Goal: Task Accomplishment & Management: Complete application form

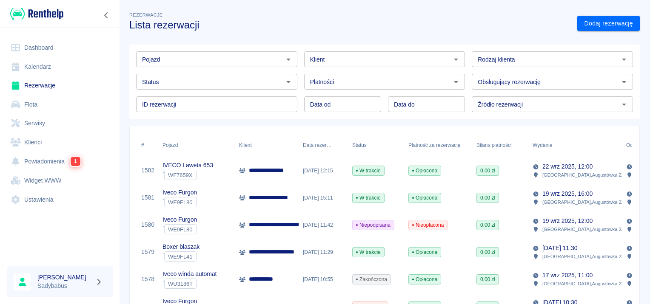
click at [48, 85] on link "Rezerwacje" at bounding box center [60, 85] width 106 height 19
click at [614, 26] on link "Dodaj rezerwację" at bounding box center [608, 24] width 63 height 16
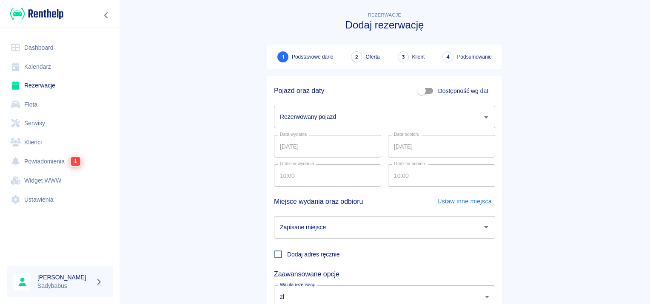
click at [316, 122] on input "Rezerwowany pojazd" at bounding box center [378, 117] width 201 height 15
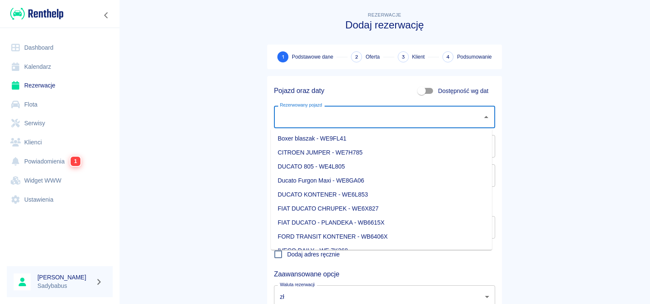
click at [336, 179] on li "Ducato Furgon Maxi - WE8GA06" at bounding box center [381, 181] width 221 height 14
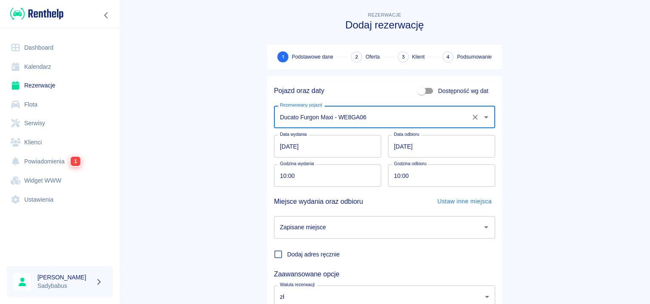
type input "Ducato Furgon Maxi - WE8GA06"
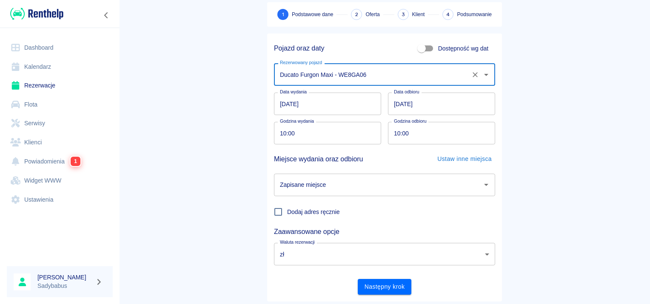
click at [409, 184] on input "Zapisane miejsce" at bounding box center [378, 185] width 201 height 15
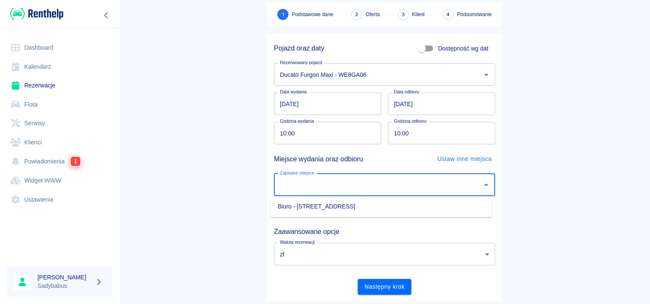
click at [325, 205] on li "Biuro - Warszawa, Augustówka 22A" at bounding box center [381, 207] width 221 height 14
type input "Biuro - Warszawa, Augustówka 22A"
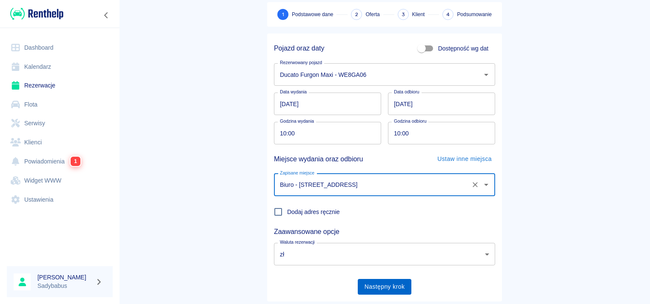
click at [394, 284] on button "Następny krok" at bounding box center [385, 287] width 54 height 16
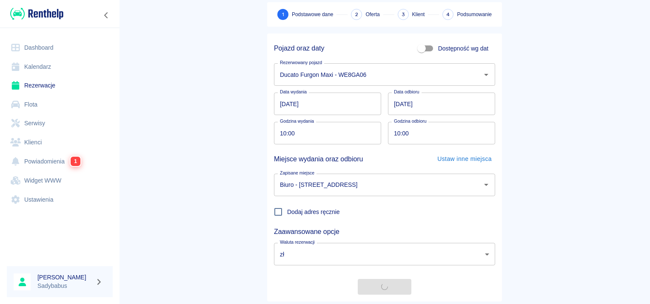
scroll to position [0, 0]
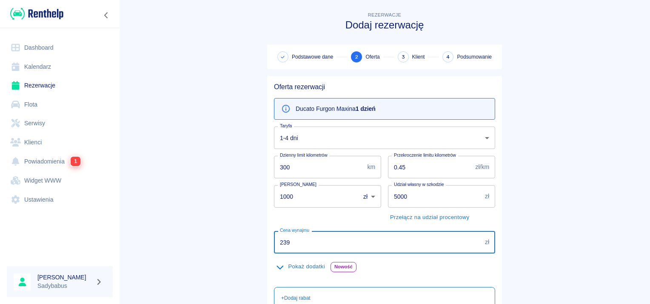
drag, startPoint x: 298, startPoint y: 241, endPoint x: 255, endPoint y: 231, distance: 43.6
click at [257, 231] on div "Rezerwacje Dodaj rezerwację Podstawowe dane 2 Oferta 3 Klient 4 Podsumowanie Of…" at bounding box center [384, 217] width 255 height 429
drag, startPoint x: 313, startPoint y: 236, endPoint x: 176, endPoint y: 240, distance: 137.0
click at [176, 240] on main "Rezerwacje Dodaj rezerwację Podstawowe dane 2 Oferta 3 Klient 4 Podsumowanie Of…" at bounding box center [384, 221] width 531 height 422
type input "281.67"
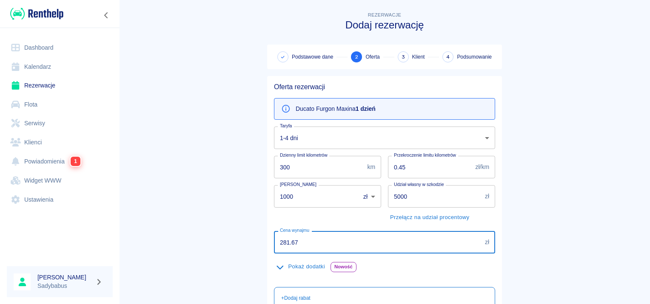
click at [196, 207] on main "Rezerwacje Dodaj rezerwację Podstawowe dane 2 Oferta 3 Klient 4 Podsumowanie Of…" at bounding box center [384, 221] width 531 height 422
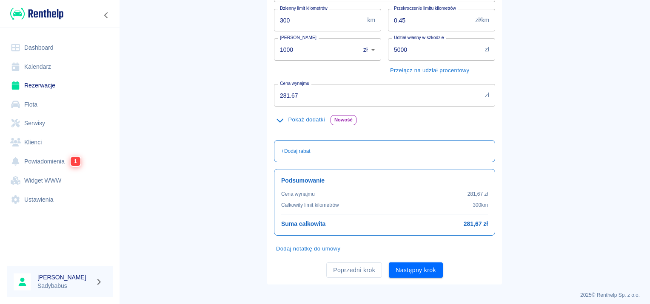
scroll to position [151, 0]
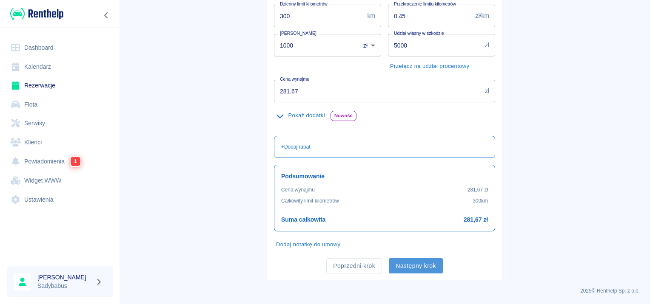
click at [404, 263] on button "Następny krok" at bounding box center [416, 267] width 54 height 16
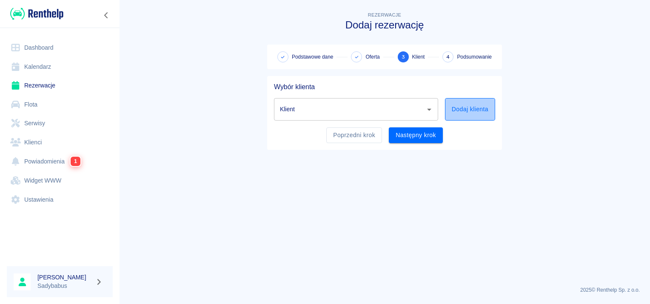
click at [469, 108] on button "Dodaj klienta" at bounding box center [470, 109] width 50 height 23
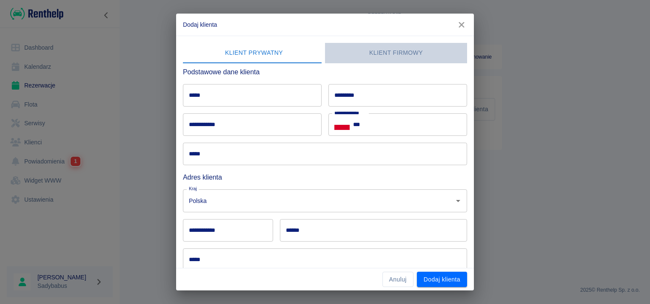
click at [438, 56] on button "Klient firmowy" at bounding box center [396, 53] width 142 height 20
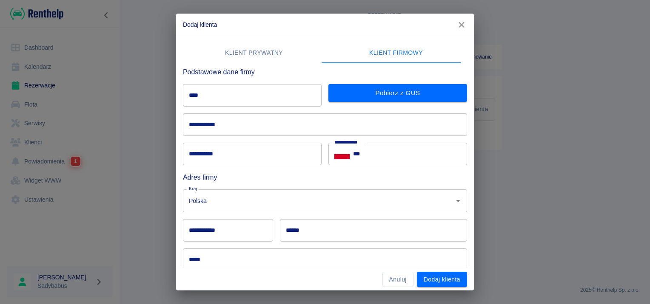
click at [240, 94] on input "****" at bounding box center [252, 95] width 139 height 23
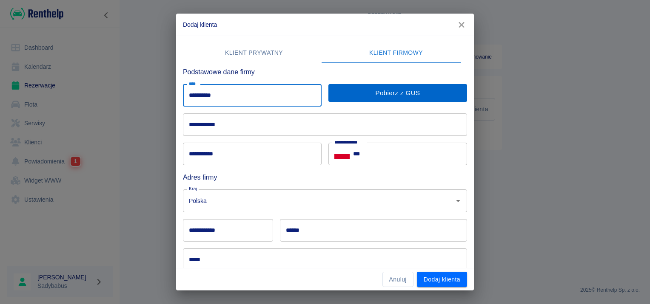
type input "**********"
click at [409, 94] on button "Pobierz z GUS" at bounding box center [397, 93] width 139 height 18
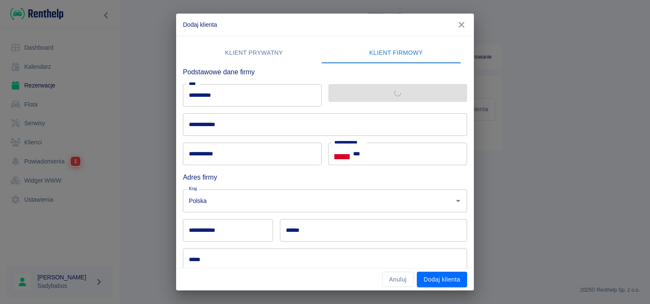
type input "**********"
type input "******"
type input "********"
type input "**********"
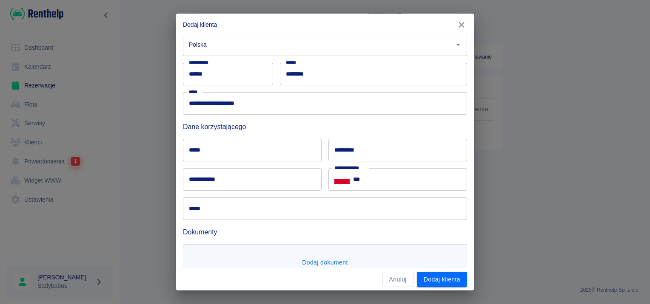
scroll to position [170, 0]
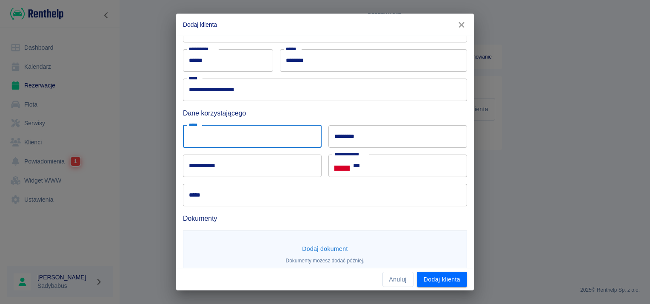
click at [228, 128] on input "*****" at bounding box center [252, 136] width 139 height 23
type input "******"
click at [411, 141] on input "*********" at bounding box center [397, 136] width 139 height 23
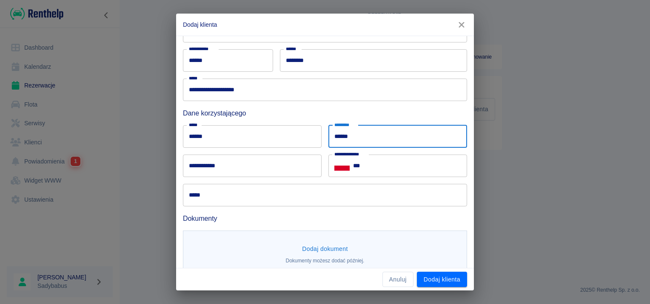
type input "******"
click at [418, 166] on input "***" at bounding box center [410, 166] width 114 height 23
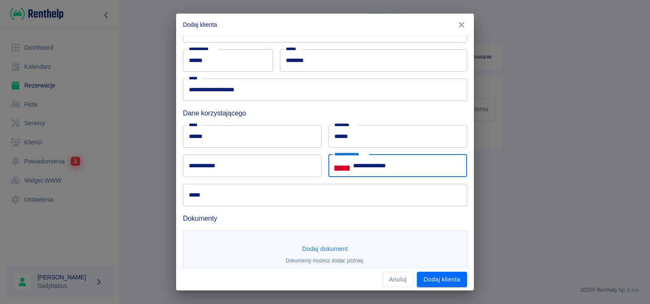
type input "**********"
click at [239, 169] on input "**********" at bounding box center [252, 166] width 139 height 23
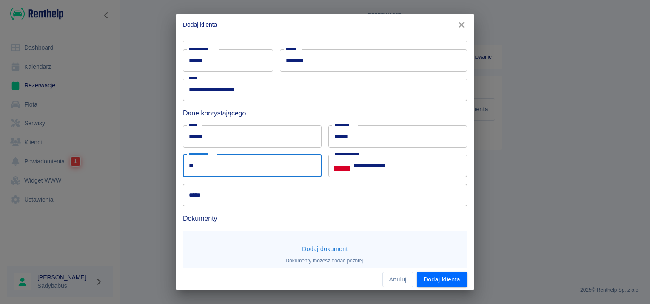
type input "*"
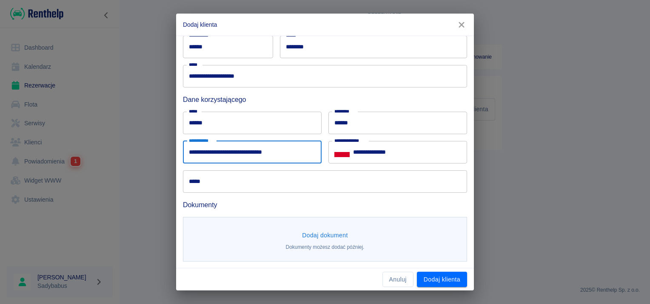
type input "**********"
click at [313, 239] on button "Dodaj dokument" at bounding box center [324, 236] width 53 height 16
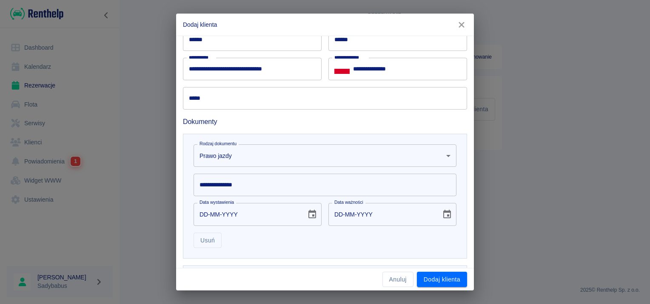
scroll to position [269, 0]
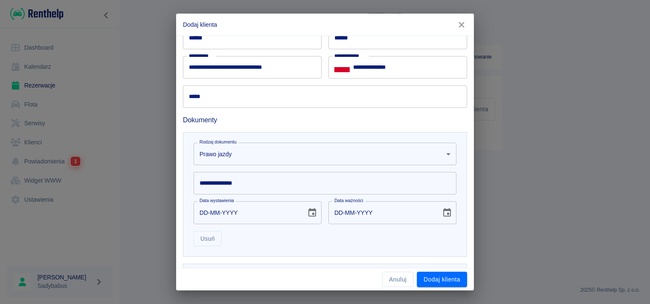
click at [273, 178] on input "**********" at bounding box center [324, 183] width 263 height 23
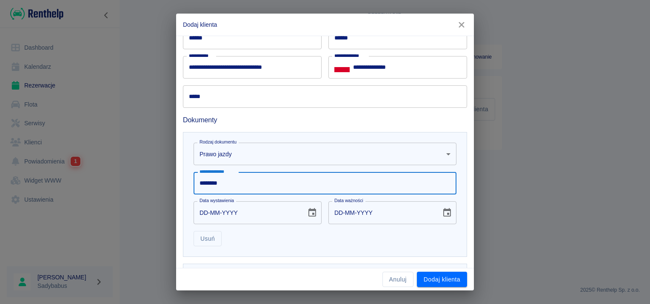
type input "********"
click at [213, 211] on input "DD-MM-YYYY" at bounding box center [246, 213] width 107 height 23
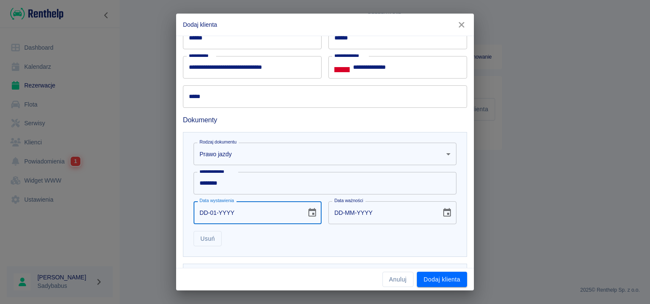
click at [201, 203] on label "Data wystawienia" at bounding box center [216, 201] width 34 height 6
click at [201, 203] on input "DD-01-YYYY" at bounding box center [246, 213] width 107 height 23
click at [200, 213] on input "DD-01-YYYY" at bounding box center [246, 213] width 107 height 23
type input "01-07-0001"
type input "01-07-0011"
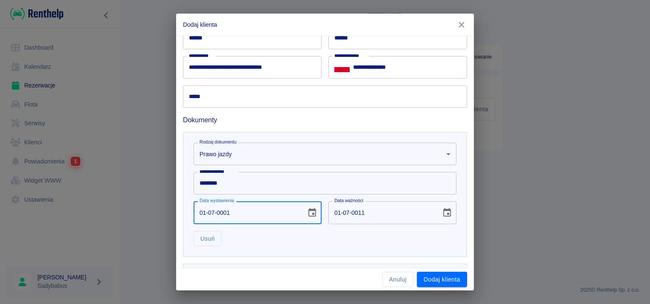
type input "01-07-0019"
type input "01-07-0029"
type input "01-07-0199"
type input "01-07-0209"
type input "01-07-1999"
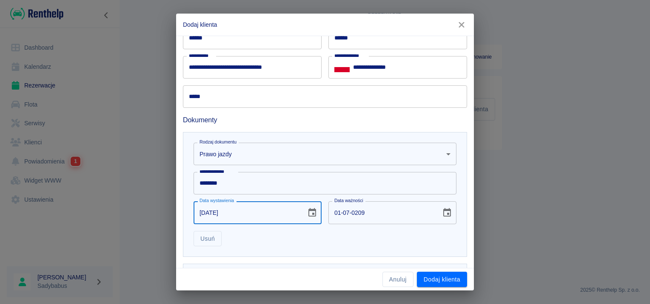
type input "01-07-2009"
type input "01-07-1999"
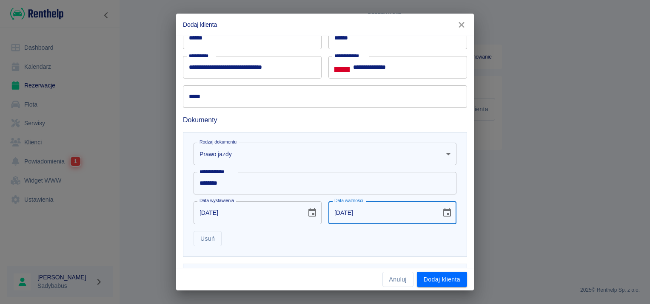
click at [353, 214] on input "01-07-2009" at bounding box center [381, 213] width 107 height 23
type input "01-07-2039"
drag, startPoint x: 318, startPoint y: 243, endPoint x: 313, endPoint y: 242, distance: 5.2
click at [318, 242] on div "Usuń" at bounding box center [322, 236] width 270 height 23
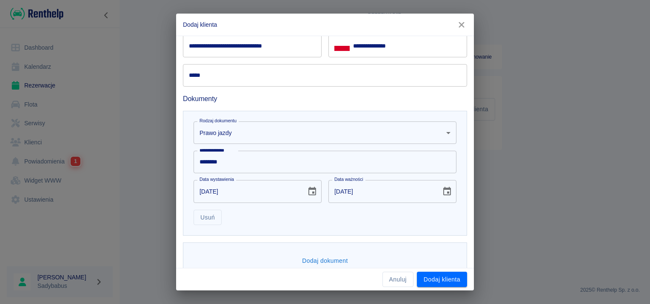
scroll to position [308, 0]
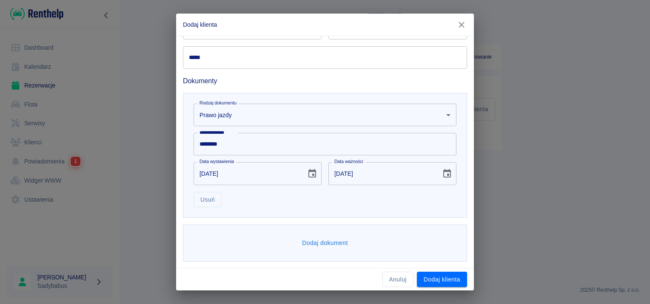
click at [322, 256] on div "Dodaj dokument" at bounding box center [325, 243] width 284 height 37
click at [330, 244] on button "Dodaj dokument" at bounding box center [324, 244] width 53 height 16
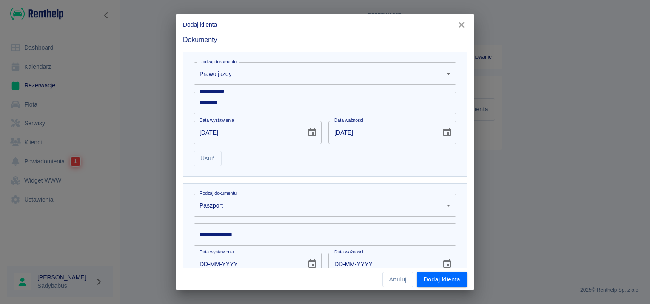
scroll to position [393, 0]
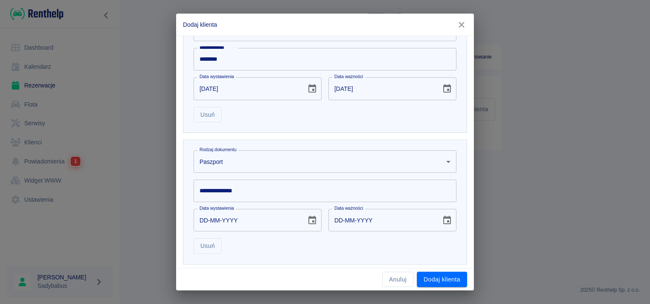
click at [295, 165] on body "**********" at bounding box center [325, 152] width 650 height 304
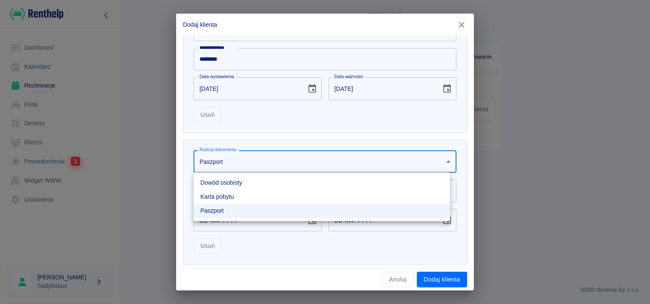
click at [281, 181] on li "Dowód osobisty" at bounding box center [321, 183] width 256 height 14
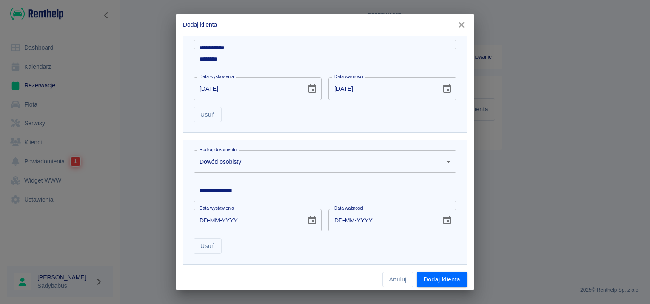
click at [269, 189] on input "**********" at bounding box center [324, 191] width 263 height 23
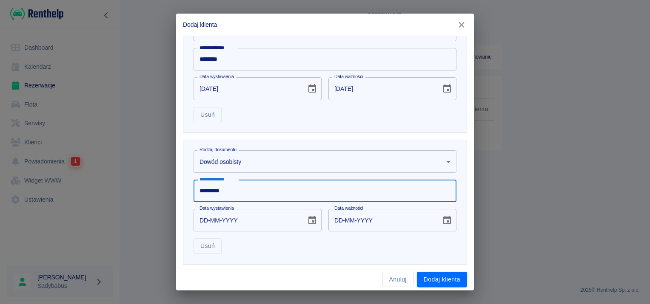
type input "*********"
click at [213, 222] on input "DD-MM-YYYY" at bounding box center [246, 220] width 107 height 23
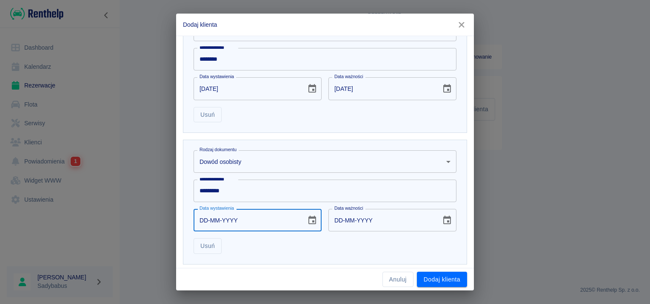
click at [207, 216] on input "DD-MM-YYYY" at bounding box center [246, 220] width 107 height 23
type input "23-10-0002"
type input "23-10-0012"
type input "23-10-0020"
type input "23-10-0030"
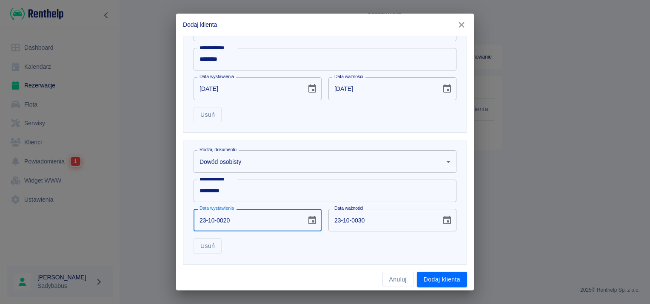
type input "23-10-0201"
type input "23-10-0211"
type input "23-10-2017"
type input "23-10-2027"
type input "23-10-2017"
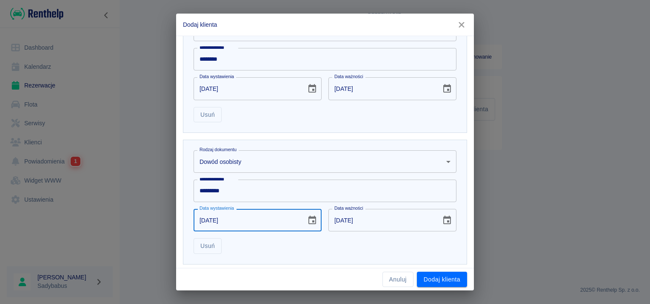
click at [393, 247] on div "Usuń" at bounding box center [322, 243] width 270 height 23
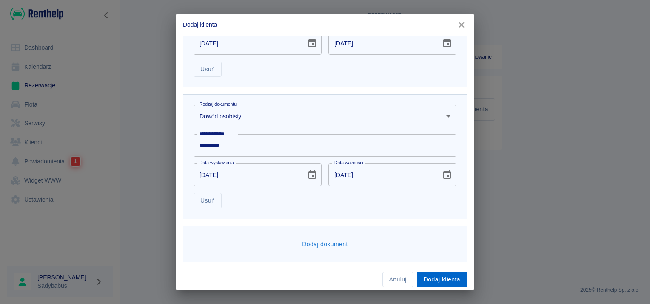
scroll to position [439, 0]
click at [446, 289] on div "Anuluj Dodaj klienta" at bounding box center [325, 280] width 298 height 23
click at [451, 276] on button "Dodaj klienta" at bounding box center [442, 280] width 50 height 16
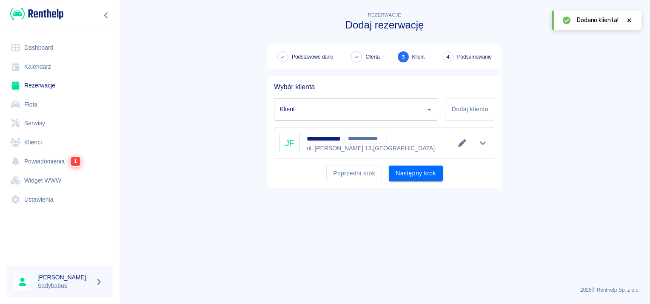
type input "Joanna Figiel - ORANGE DEVELOPMENT SPÓŁKA Z OGRANICZONĄ ODPOWIEDZIALNOŚCIĄ (NIP…"
click at [425, 171] on button "Następny krok" at bounding box center [416, 174] width 54 height 16
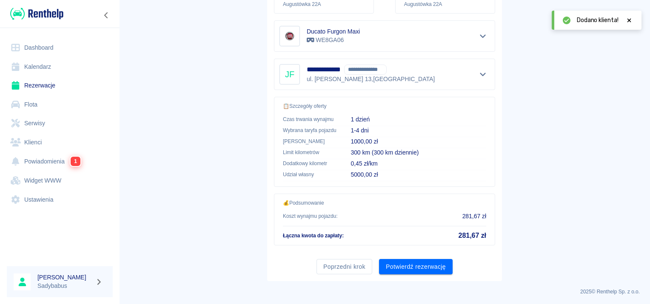
scroll to position [153, 0]
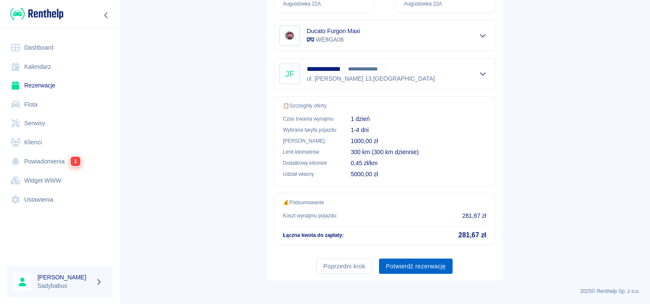
click at [411, 264] on button "Potwierdź rezerwację" at bounding box center [416, 267] width 74 height 16
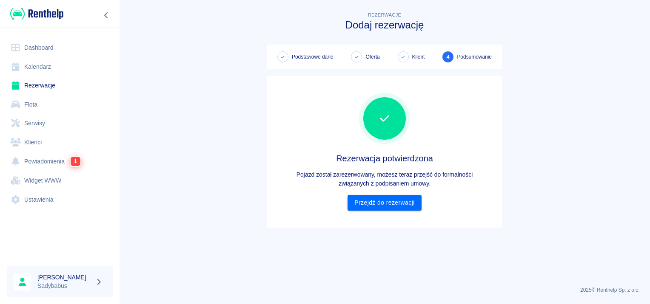
scroll to position [0, 0]
click at [389, 197] on link "Przejdź do rezerwacji" at bounding box center [384, 203] width 74 height 16
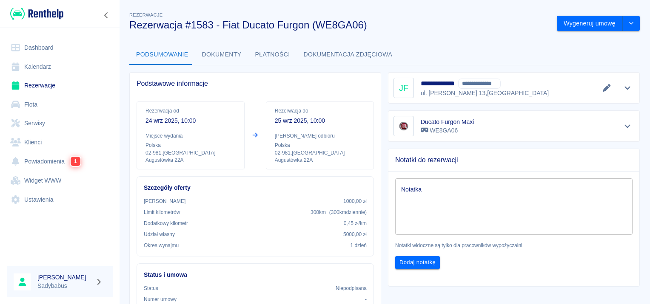
drag, startPoint x: 239, startPoint y: 45, endPoint x: 236, endPoint y: 51, distance: 6.5
click at [240, 46] on button "Dokumenty" at bounding box center [221, 55] width 53 height 20
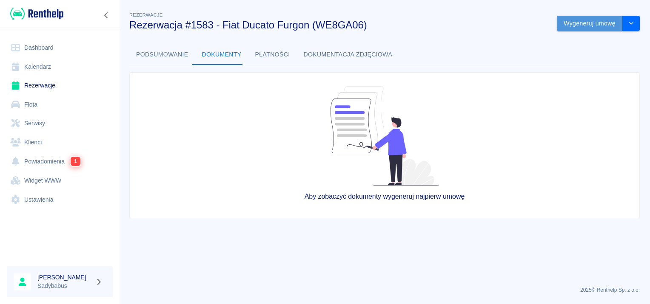
click at [583, 29] on button "Wygeneruj umowę" at bounding box center [590, 24] width 66 height 16
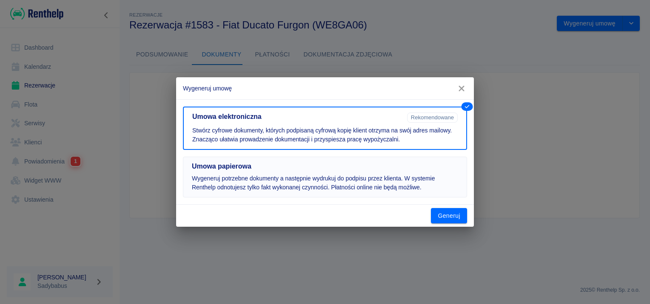
click at [391, 179] on p "Wygeneruj potrzebne dokumenty a następnie wydrukuj do podpisu przez klienta. W …" at bounding box center [325, 183] width 266 height 18
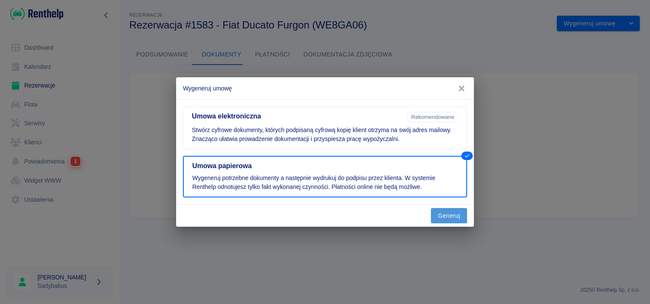
click at [447, 220] on button "Generuj" at bounding box center [449, 216] width 36 height 16
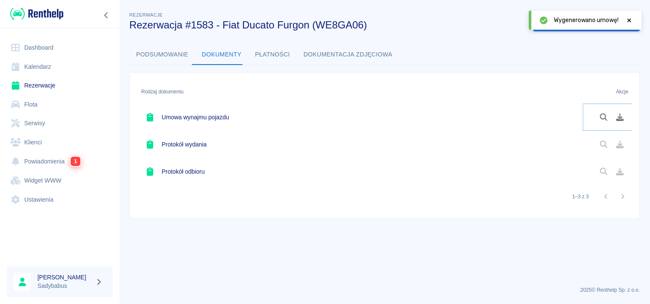
click at [621, 119] on icon "Pobierz dokument" at bounding box center [620, 118] width 8 height 8
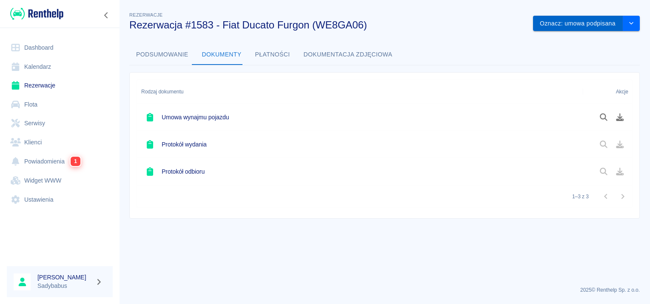
click at [560, 24] on button "Oznacz: umowa podpisana" at bounding box center [578, 24] width 90 height 16
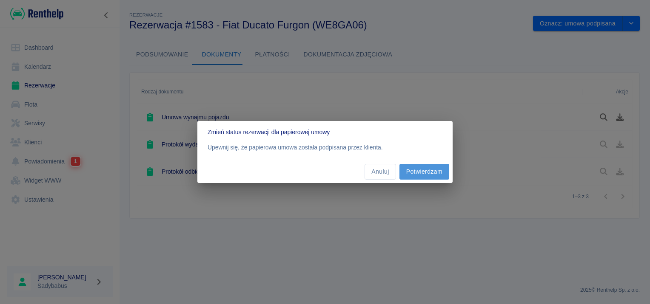
click at [419, 175] on button "Potwierdzam" at bounding box center [424, 172] width 50 height 16
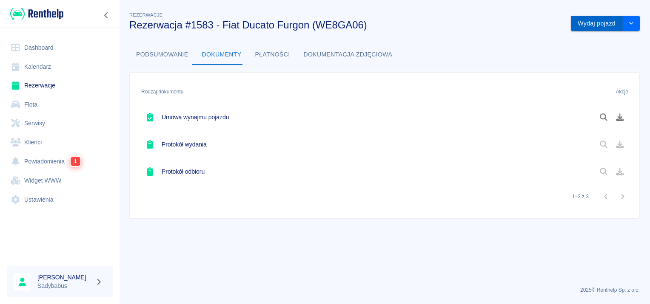
click at [584, 26] on button "Wydaj pojazd" at bounding box center [597, 24] width 52 height 16
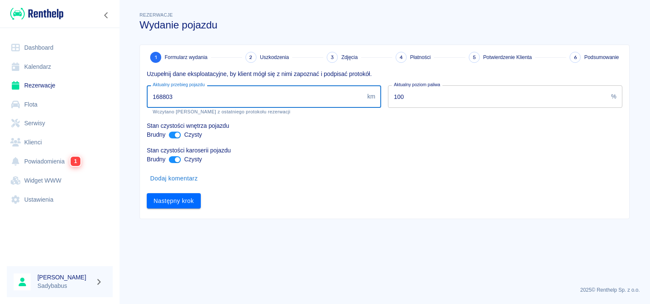
click at [233, 99] on input "168803" at bounding box center [255, 96] width 217 height 23
type input "168805"
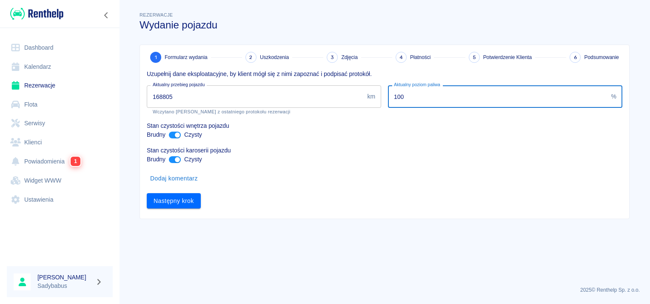
drag, startPoint x: 476, startPoint y: 90, endPoint x: 293, endPoint y: 104, distance: 183.8
click at [293, 104] on div "Uzupełnij dane eksploatacyjne, by klient mógł się z nimi zapoznać i podpisać pr…" at bounding box center [381, 136] width 482 height 146
type input "71"
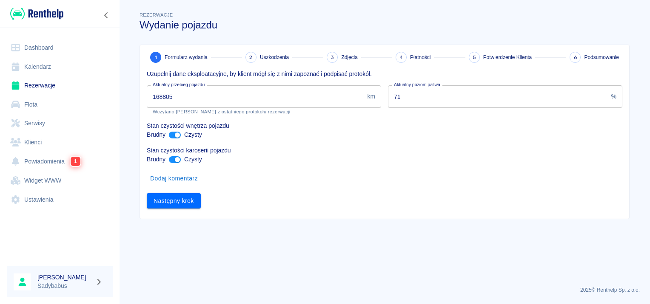
click at [325, 232] on main "Rezerwacje Wydanie pojazdu 1 Formularz wydania 2 Uszkodzenia 3 Zdjęcia 4 Płatno…" at bounding box center [384, 145] width 531 height 270
click at [194, 206] on button "Następny krok" at bounding box center [174, 201] width 54 height 16
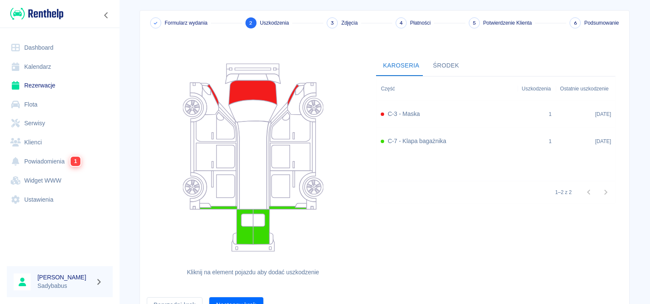
scroll to position [78, 0]
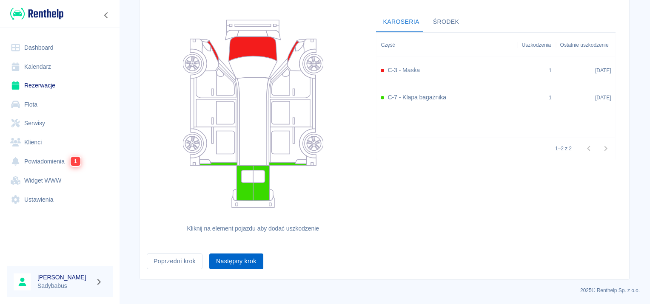
click at [220, 264] on button "Następny krok" at bounding box center [236, 262] width 54 height 16
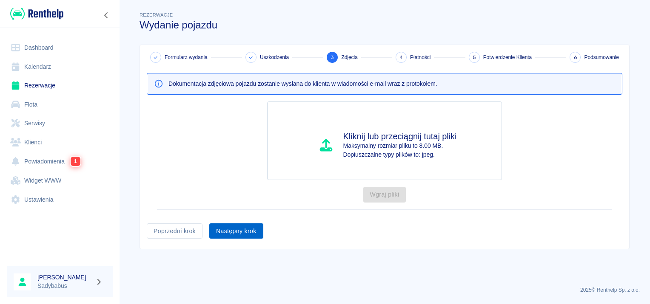
click at [241, 230] on button "Następny krok" at bounding box center [236, 232] width 54 height 16
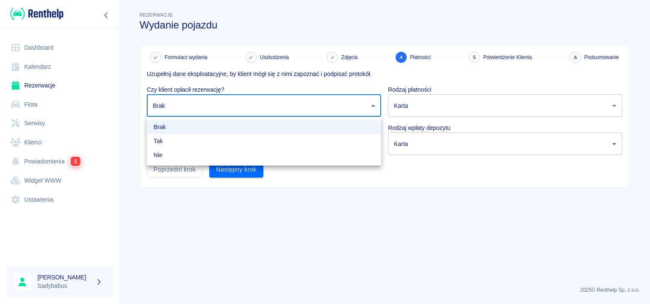
click at [273, 100] on body "Używamy plików Cookies, by zapewnić Ci najlepsze możliwe doświadczenie. Aby dow…" at bounding box center [325, 152] width 650 height 304
click at [262, 138] on li "Tak" at bounding box center [264, 141] width 234 height 14
type input "true"
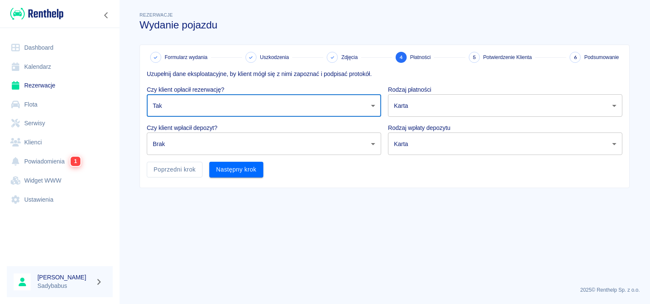
click at [257, 145] on body "Używamy plików Cookies, by zapewnić Ci najlepsze możliwe doświadczenie. Aby dow…" at bounding box center [325, 152] width 650 height 304
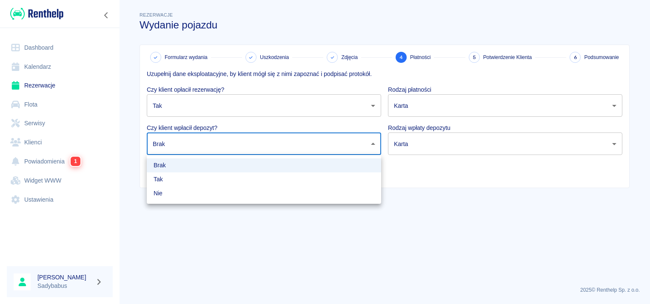
click at [226, 179] on li "Tak" at bounding box center [264, 180] width 234 height 14
type input "true"
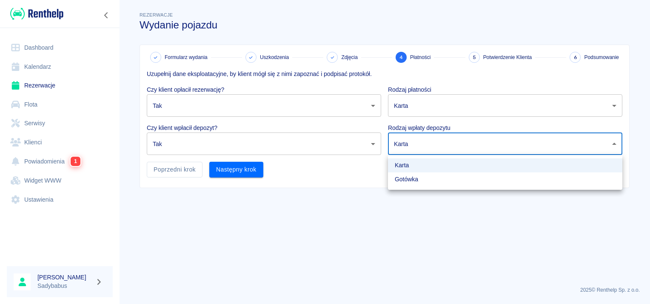
click at [437, 141] on body "Używamy plików Cookies, by zapewnić Ci najlepsze możliwe doświadczenie. Aby dow…" at bounding box center [325, 152] width 650 height 304
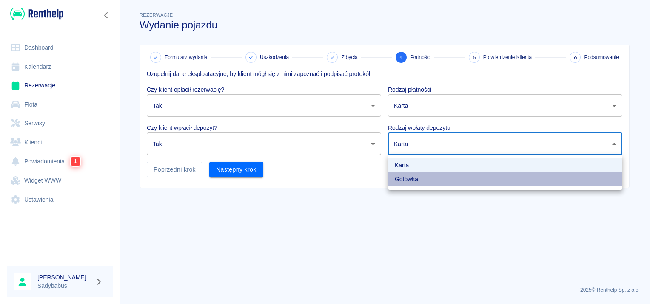
click at [425, 182] on li "Gotówka" at bounding box center [505, 180] width 234 height 14
type input "cash"
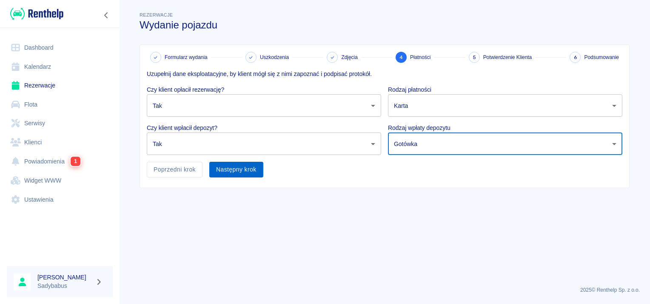
click at [222, 173] on button "Następny krok" at bounding box center [236, 170] width 54 height 16
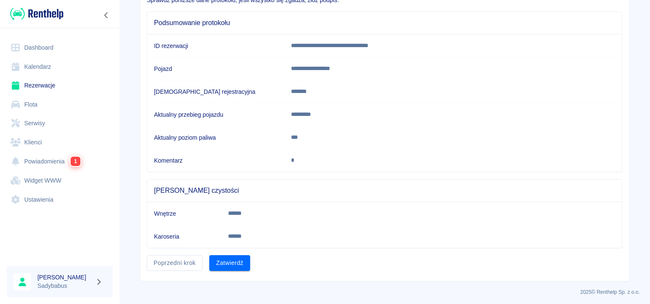
scroll to position [74, 0]
click at [216, 259] on button "Zatwierdź" at bounding box center [229, 263] width 41 height 16
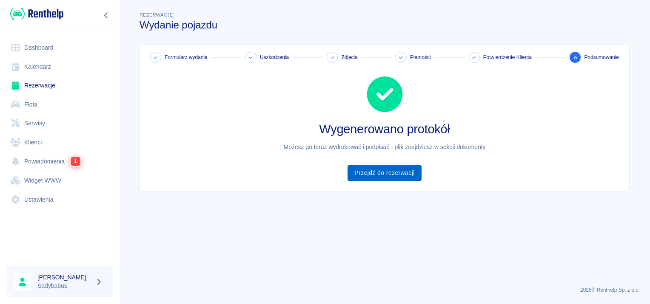
click at [382, 173] on link "Przejdź do rezerwacji" at bounding box center [384, 173] width 74 height 16
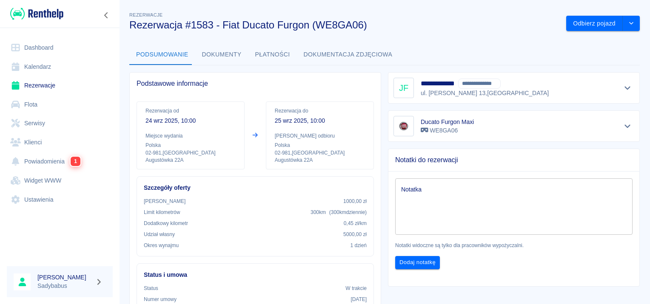
click at [198, 56] on button "Dokumenty" at bounding box center [221, 55] width 53 height 20
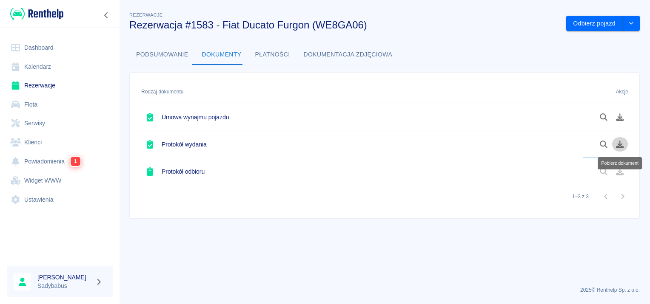
click at [616, 145] on icon "Pobierz dokument" at bounding box center [620, 145] width 10 height 8
